Goal: Information Seeking & Learning: Learn about a topic

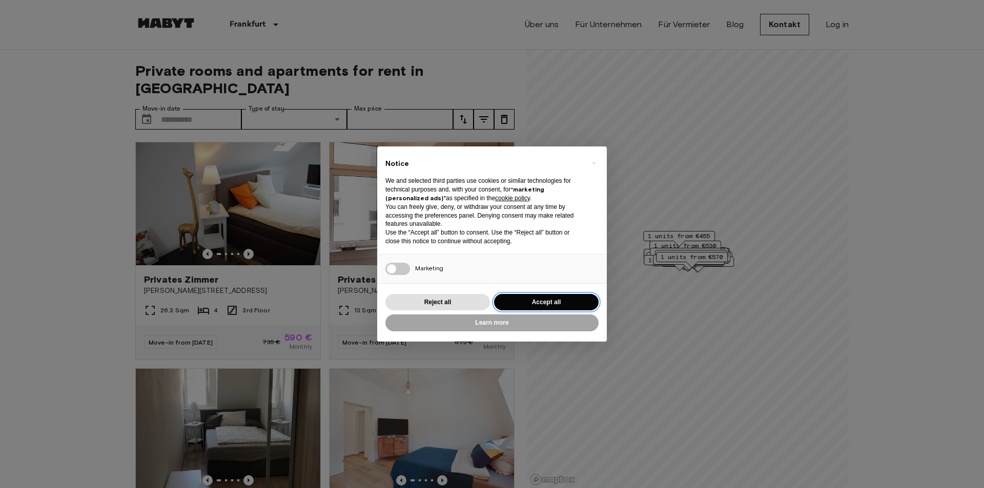
click at [560, 295] on button "Accept all" at bounding box center [546, 302] width 105 height 17
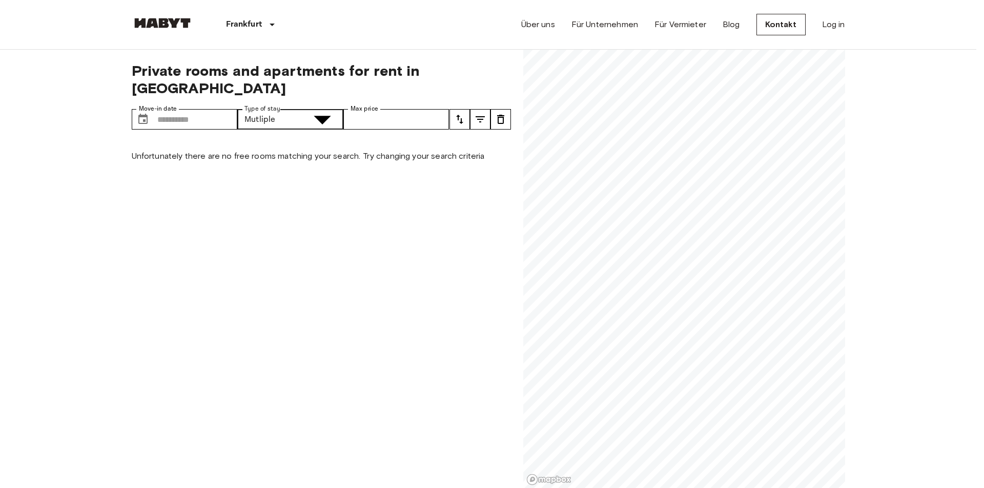
type input "**********"
